Goal: Book appointment/travel/reservation

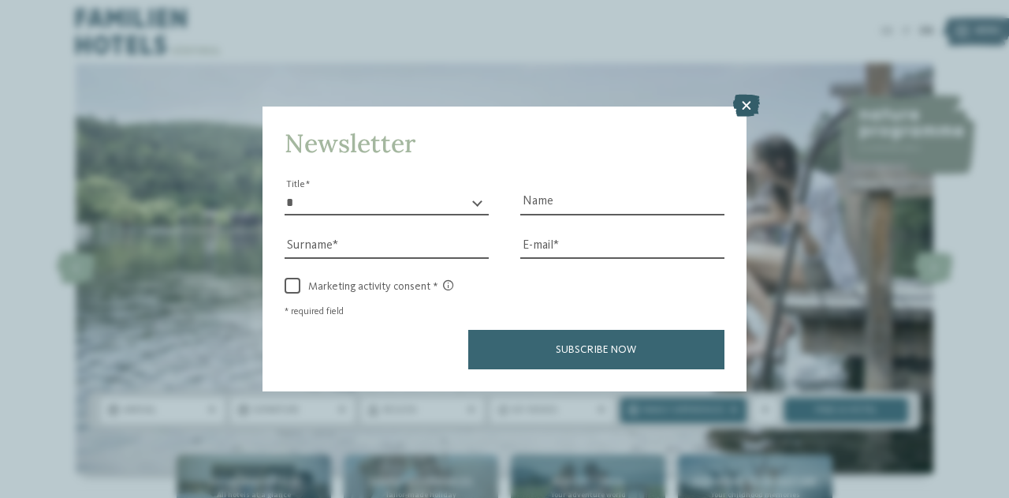
click at [755, 98] on icon at bounding box center [746, 106] width 27 height 22
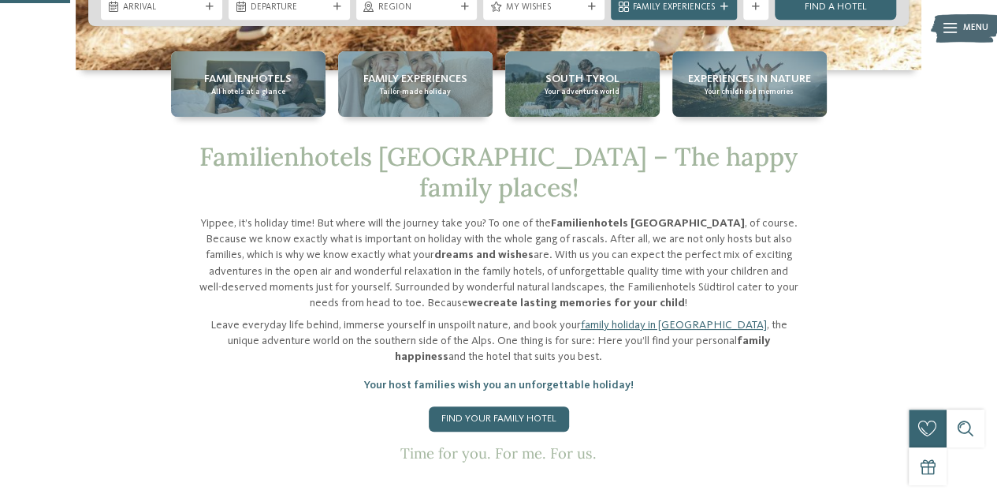
scroll to position [356, 0]
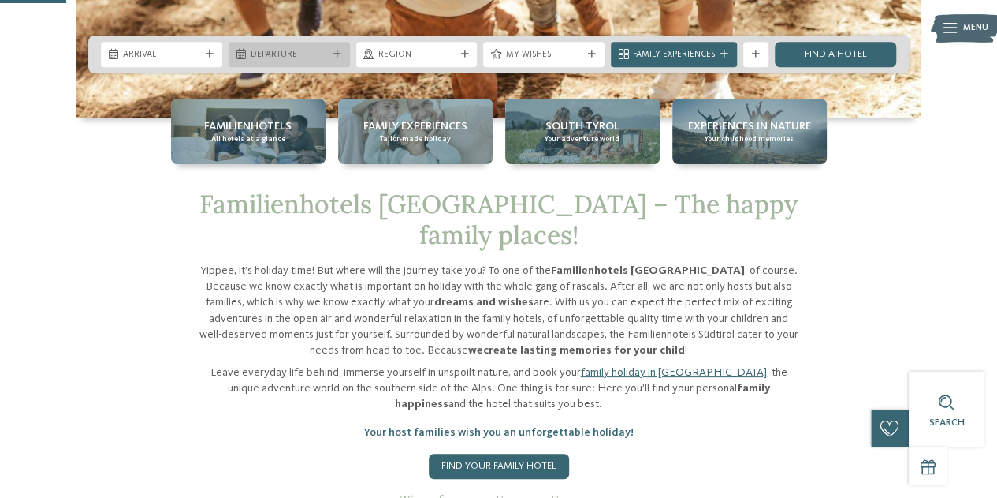
click at [278, 50] on span "Departure" at bounding box center [289, 55] width 77 height 13
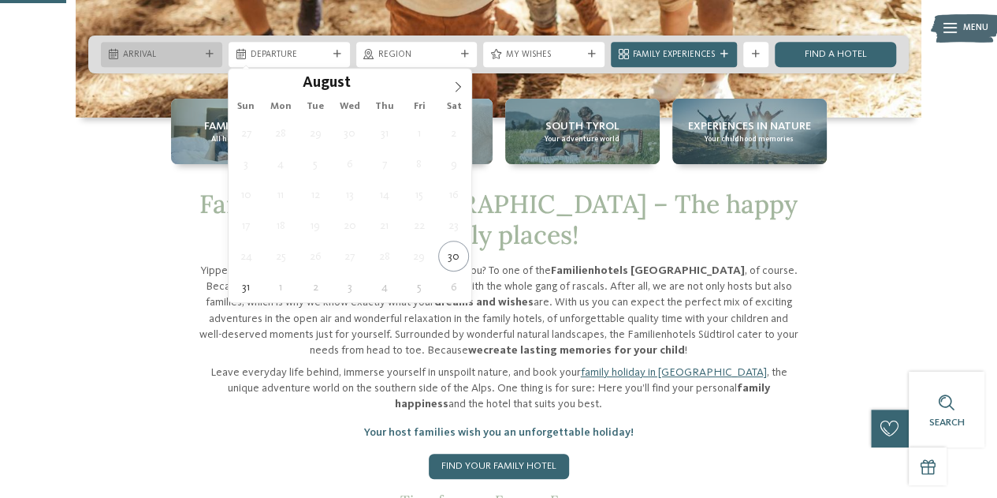
click at [182, 56] on span "Arrival" at bounding box center [161, 55] width 77 height 13
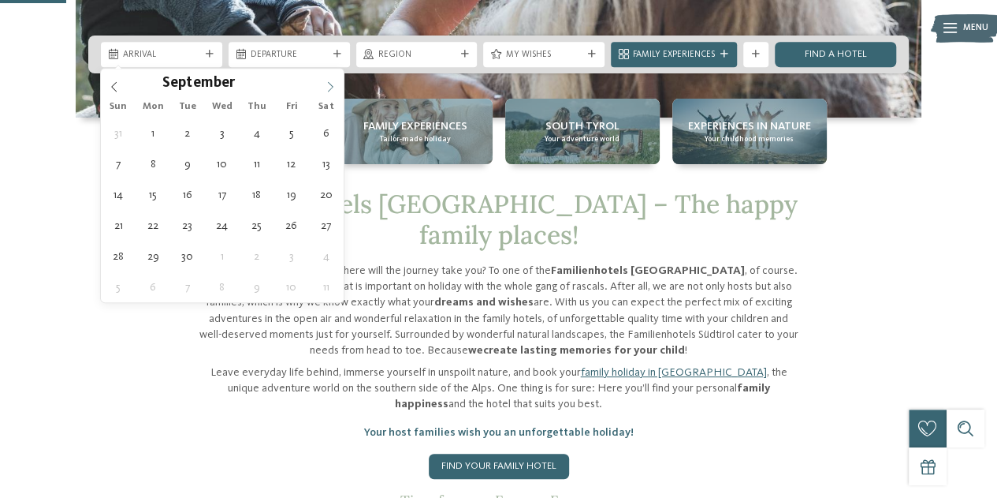
click at [325, 89] on icon at bounding box center [330, 86] width 11 height 11
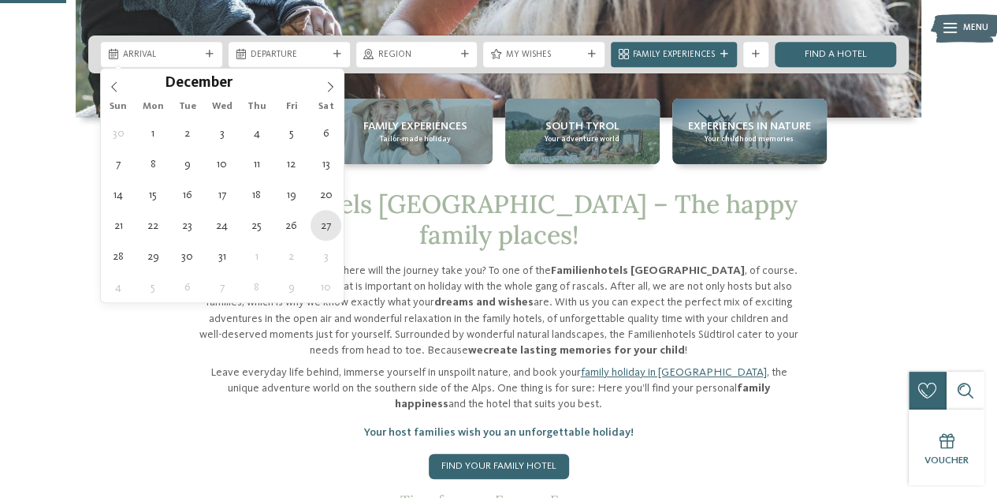
type div "[DATE]"
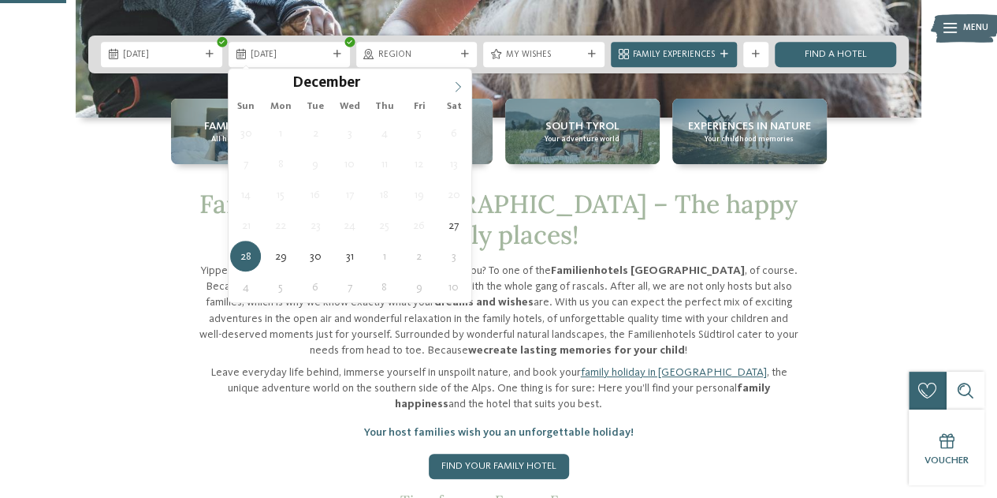
type input "****"
click at [454, 76] on span at bounding box center [458, 82] width 27 height 27
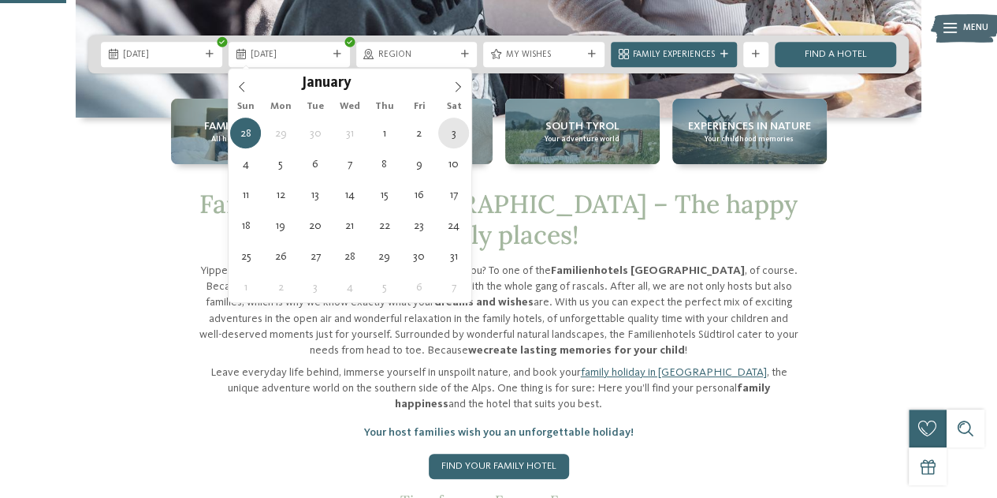
type div "[DATE]"
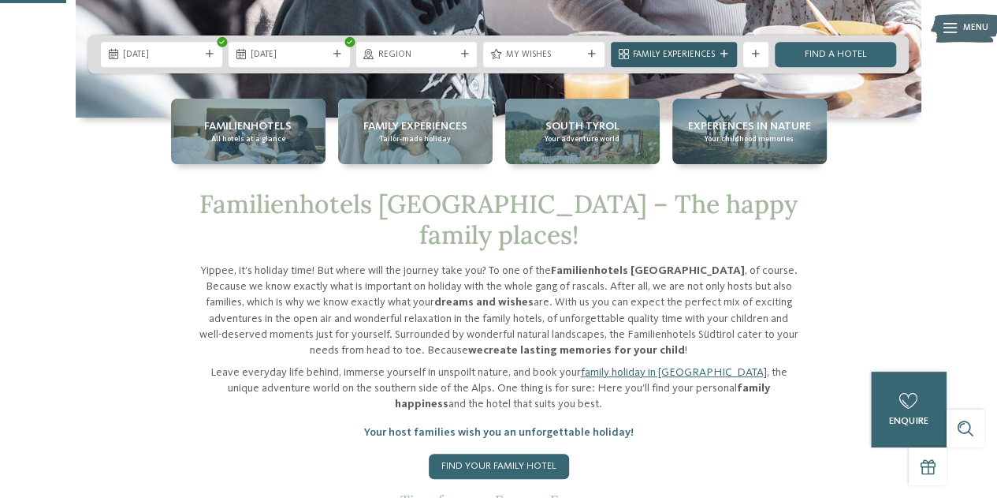
click at [718, 51] on div at bounding box center [724, 54] width 13 height 8
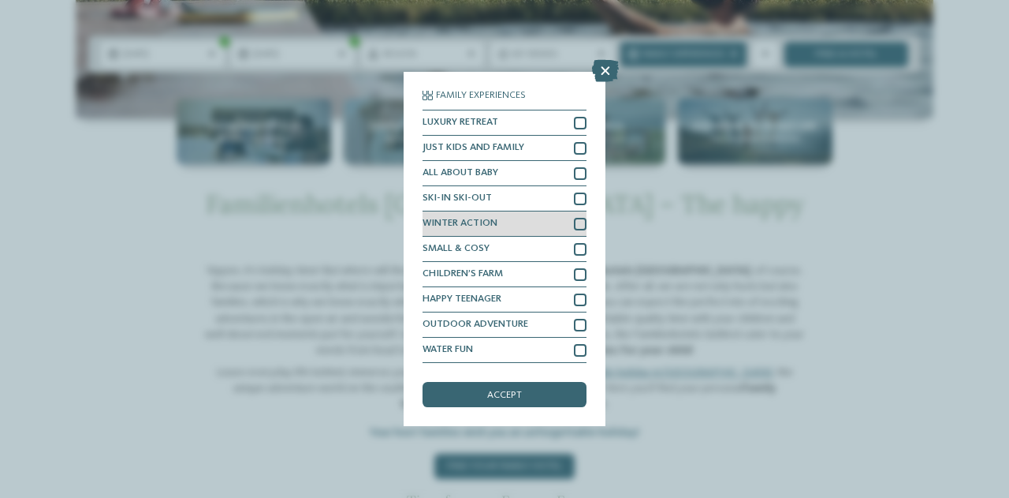
click at [575, 224] on div at bounding box center [580, 224] width 13 height 13
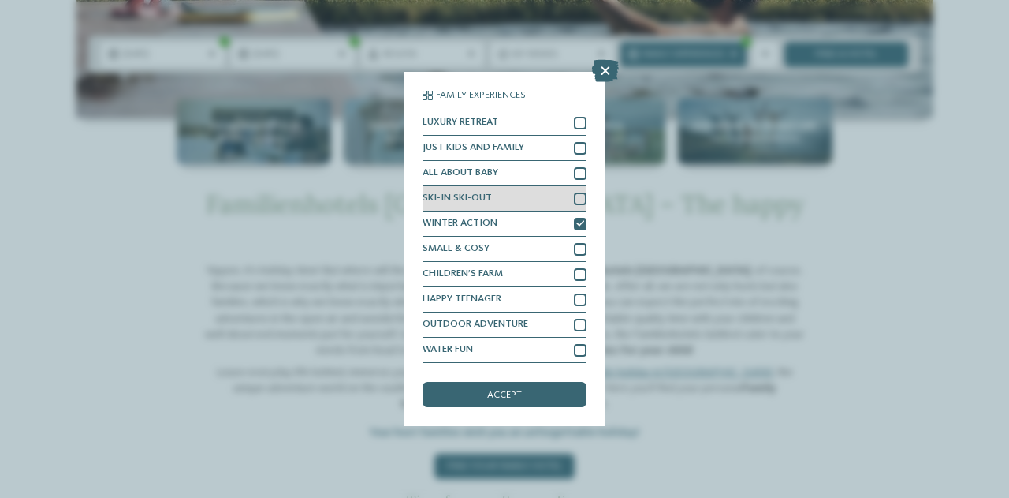
click at [580, 196] on div at bounding box center [580, 198] width 13 height 13
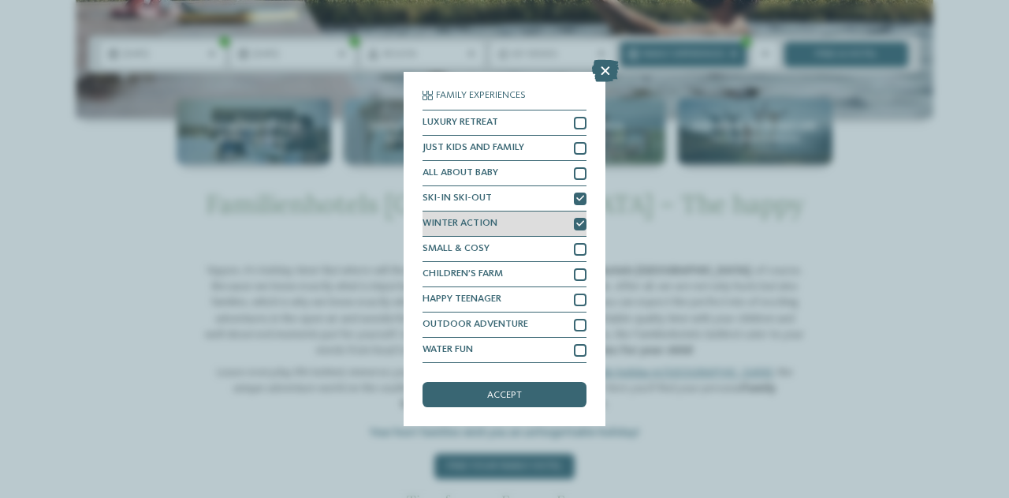
click at [582, 226] on icon at bounding box center [580, 224] width 8 height 8
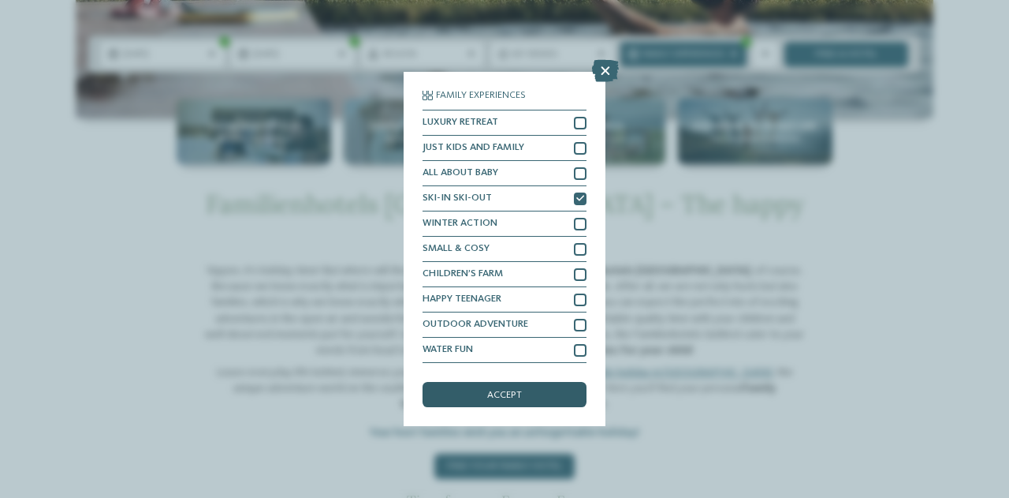
click at [513, 391] on span "accept" at bounding box center [504, 395] width 35 height 10
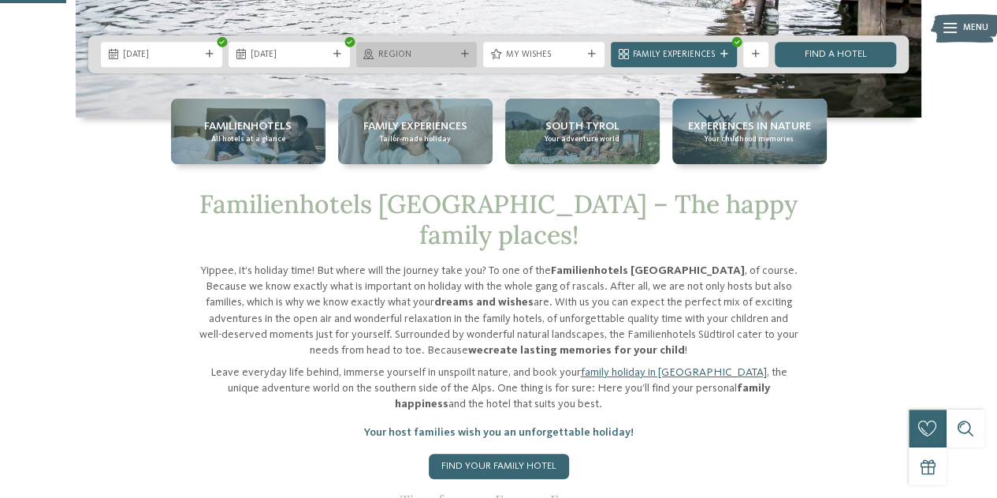
click at [420, 54] on span "Region" at bounding box center [416, 55] width 77 height 13
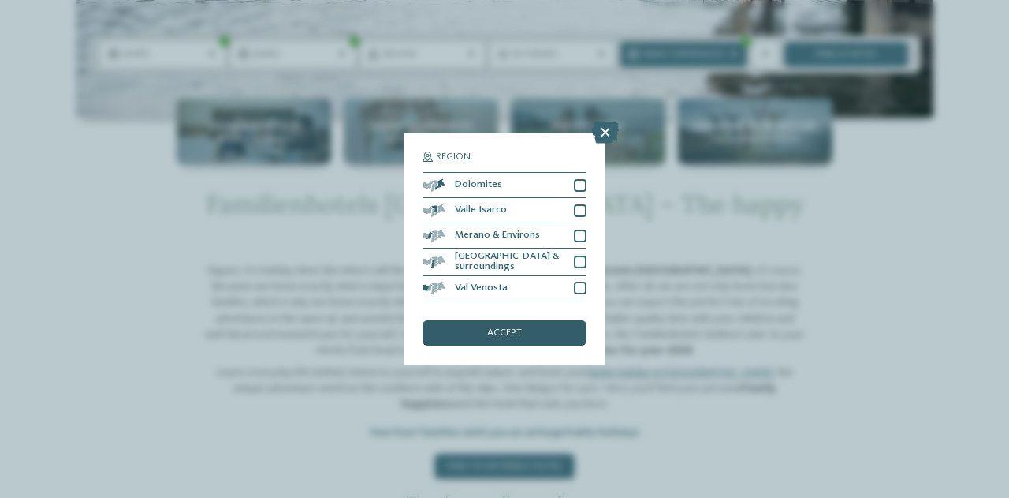
click at [532, 341] on div "accept" at bounding box center [505, 332] width 164 height 25
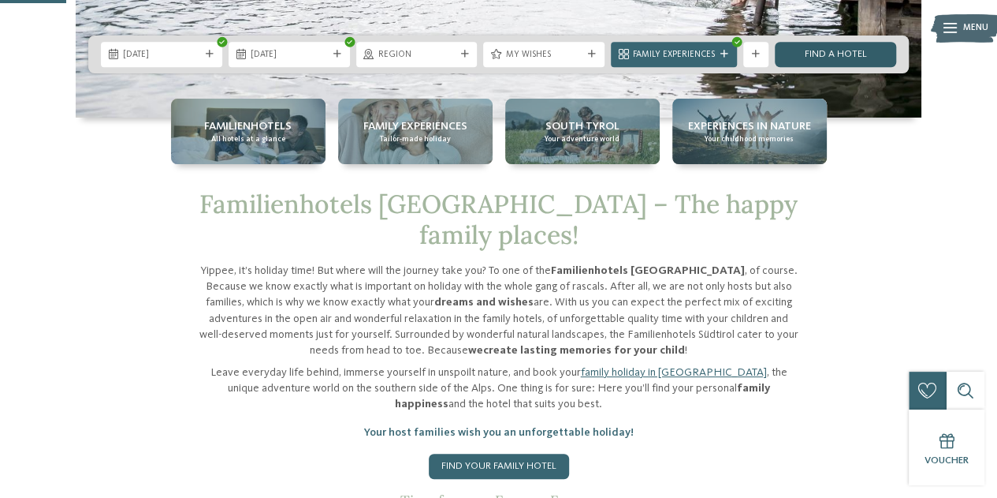
click at [812, 62] on link "Find a hotel" at bounding box center [835, 54] width 121 height 25
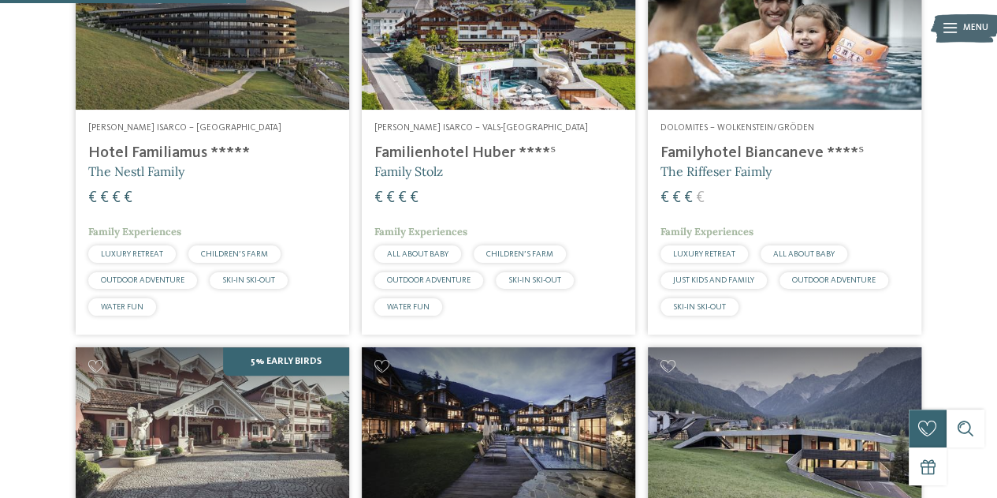
scroll to position [330, 0]
